Goal: Task Accomplishment & Management: Manage account settings

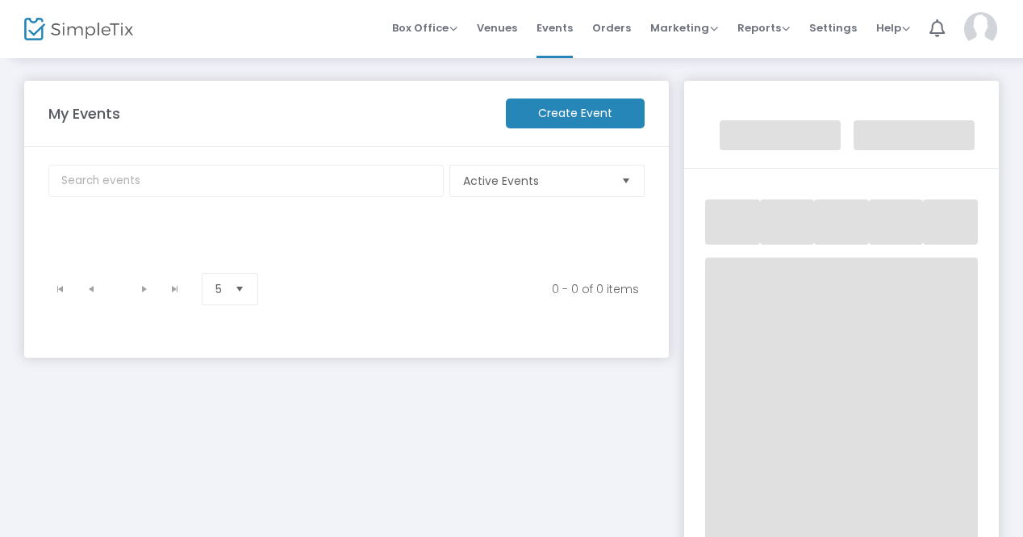
click at [985, 29] on img at bounding box center [980, 29] width 33 height 34
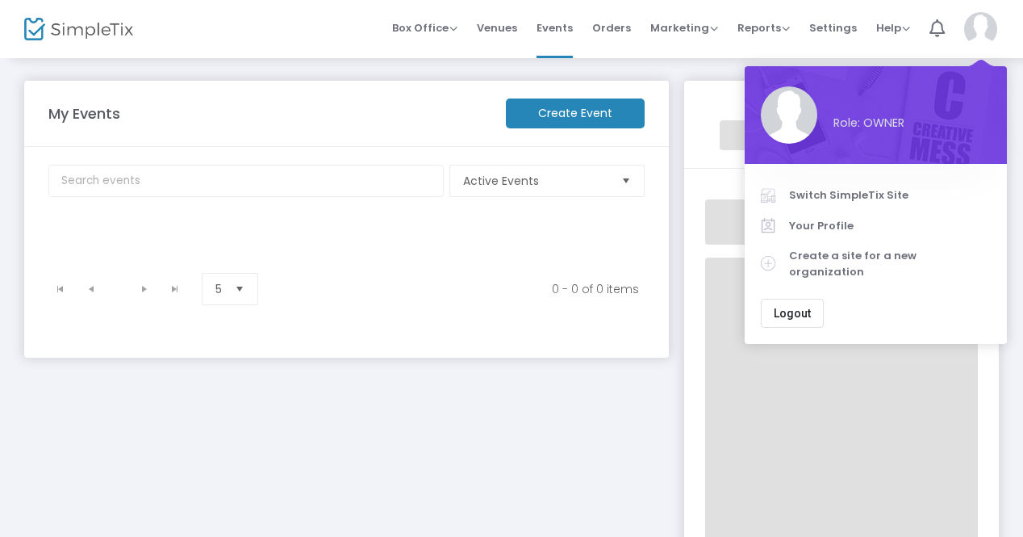
click at [475, 69] on div "My Events Create Event Active Events Event Category Type No section found 0 - 0…" at bounding box center [511, 344] width 1023 height 577
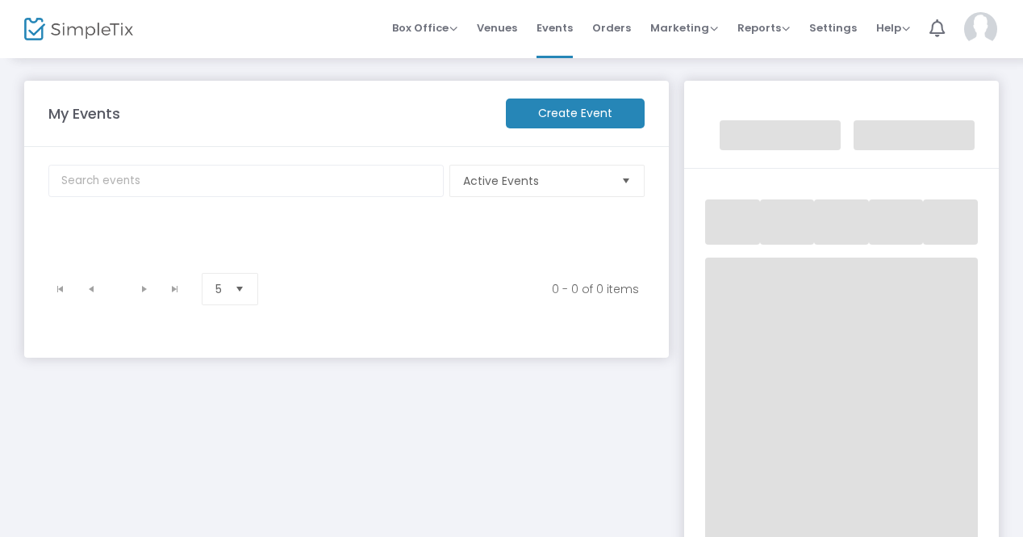
click at [975, 23] on img at bounding box center [980, 29] width 33 height 34
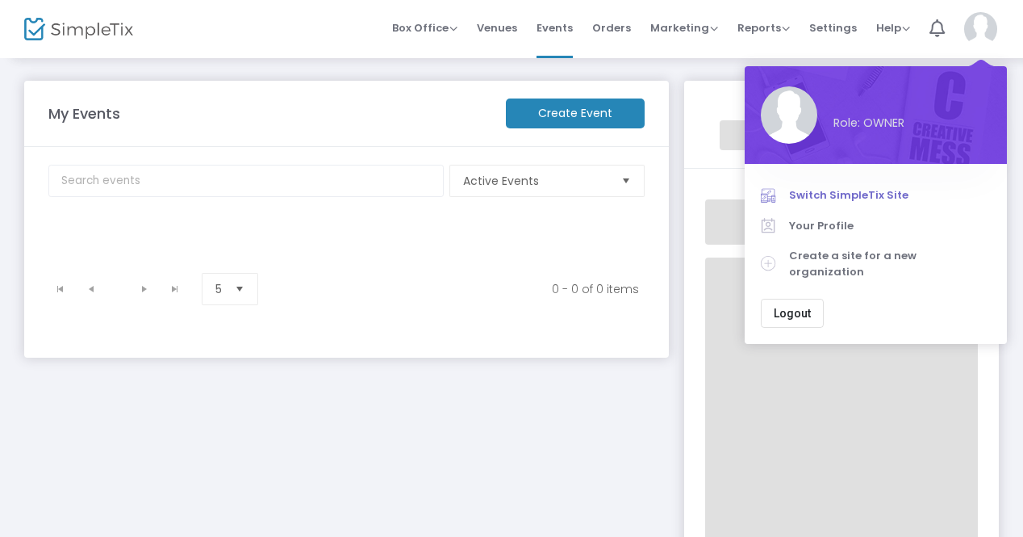
click at [838, 194] on span "Switch SimpleTix Site" at bounding box center [890, 195] width 202 height 16
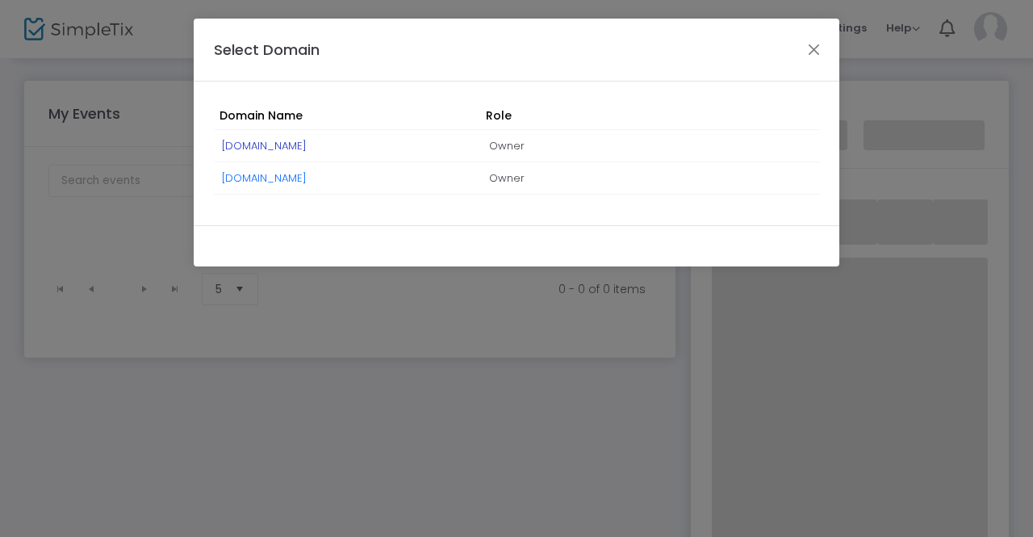
click at [307, 140] on link "[DOMAIN_NAME]" at bounding box center [264, 145] width 85 height 15
